Goal: Task Accomplishment & Management: Manage account settings

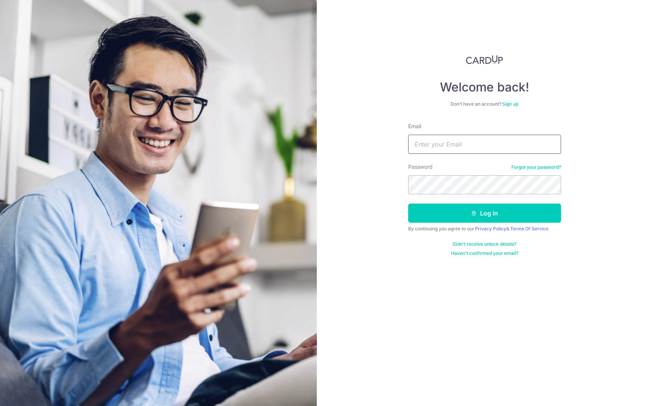
type input "[EMAIL_ADDRESS][DOMAIN_NAME]"
click at [450, 214] on button "Log in" at bounding box center [484, 212] width 153 height 19
